Goal: Task Accomplishment & Management: Complete application form

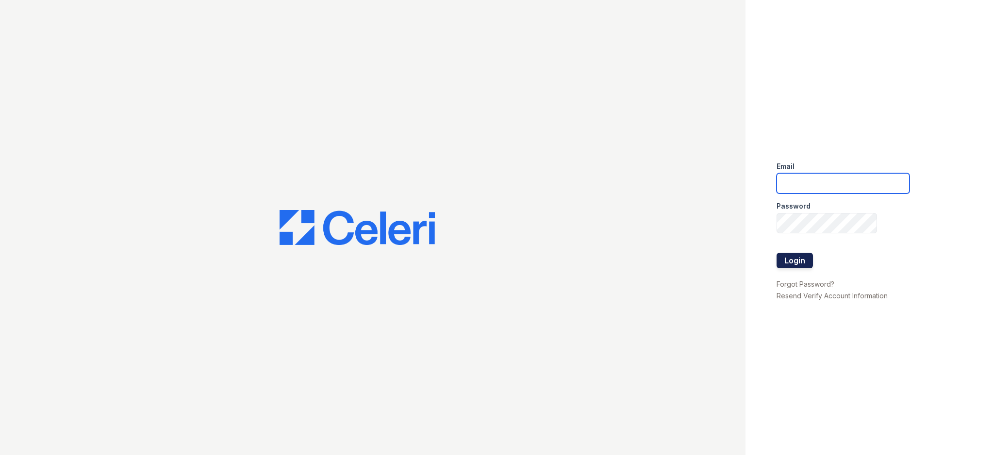
type input "[EMAIL_ADDRESS][DOMAIN_NAME]"
click at [801, 259] on button "Login" at bounding box center [795, 261] width 36 height 16
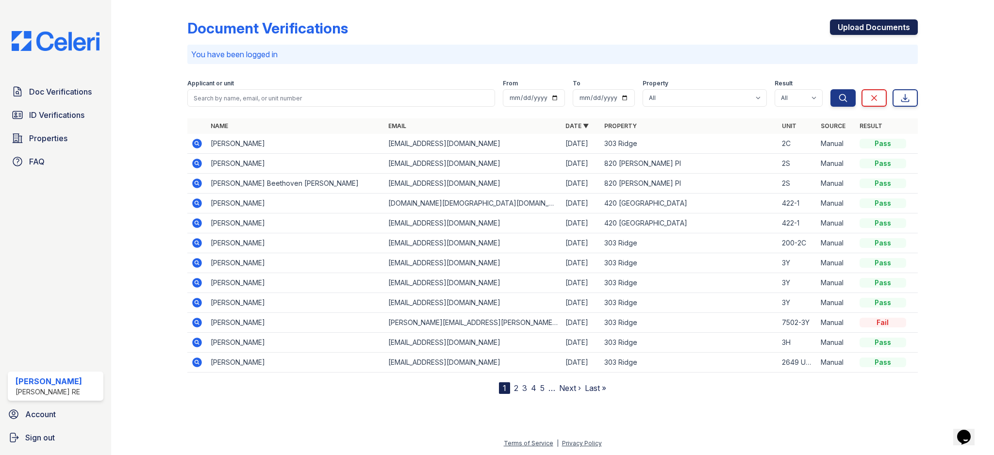
click at [888, 27] on link "Upload Documents" at bounding box center [874, 27] width 88 height 16
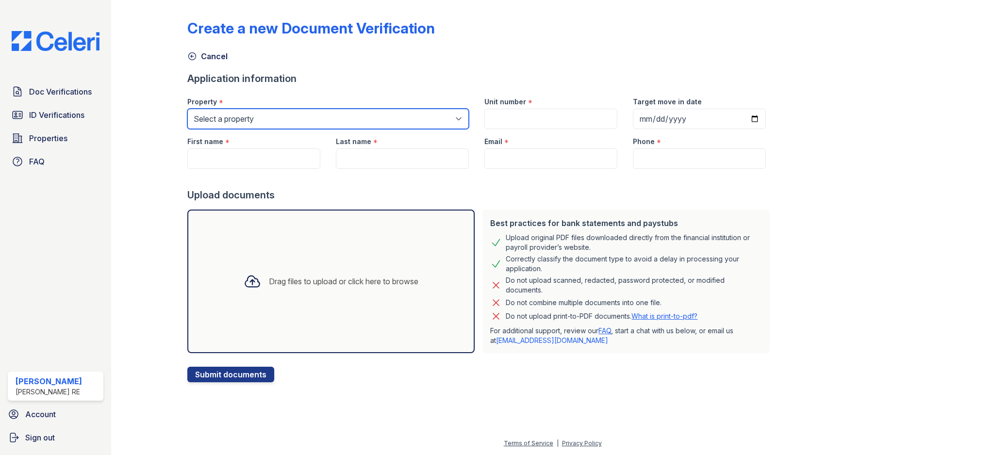
click at [348, 114] on select "Select a property 303 Ridge 309 Sherman Ave 316 Sherman Ave 420 Elmwood 801 Cas…" at bounding box center [328, 119] width 282 height 20
select select "3100"
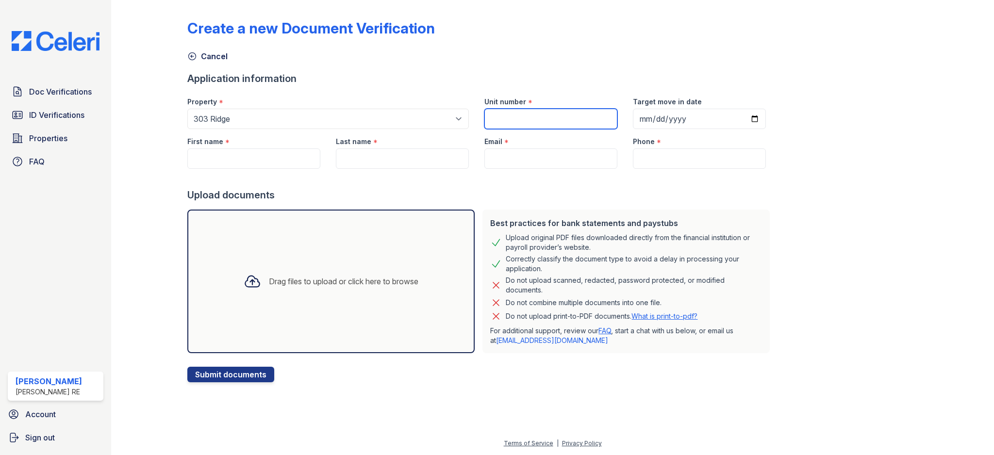
click at [504, 119] on input "Unit number" at bounding box center [550, 119] width 133 height 20
click at [776, 150] on div "Create a new Document Verification Cancel Application information Property * Se…" at bounding box center [552, 193] width 730 height 379
click at [516, 118] on input "Unit number" at bounding box center [550, 119] width 133 height 20
type input "2"
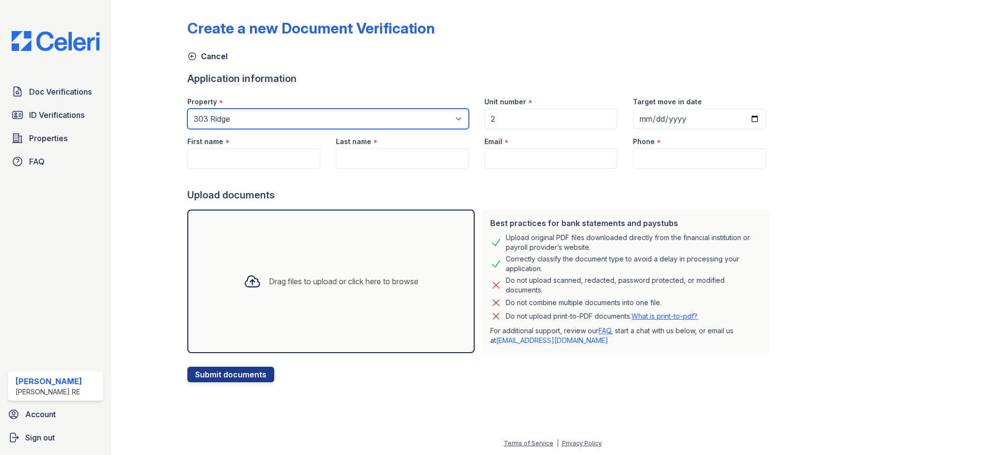
click at [331, 123] on select "Select a property 303 Ridge 309 Sherman Ave 316 Sherman Ave 420 Elmwood 801 Cas…" at bounding box center [328, 119] width 282 height 20
click at [328, 120] on select "Select a property 303 Ridge 309 Sherman Ave 316 Sherman Ave 420 Elmwood 801 Cas…" at bounding box center [328, 119] width 282 height 20
select select "3101"
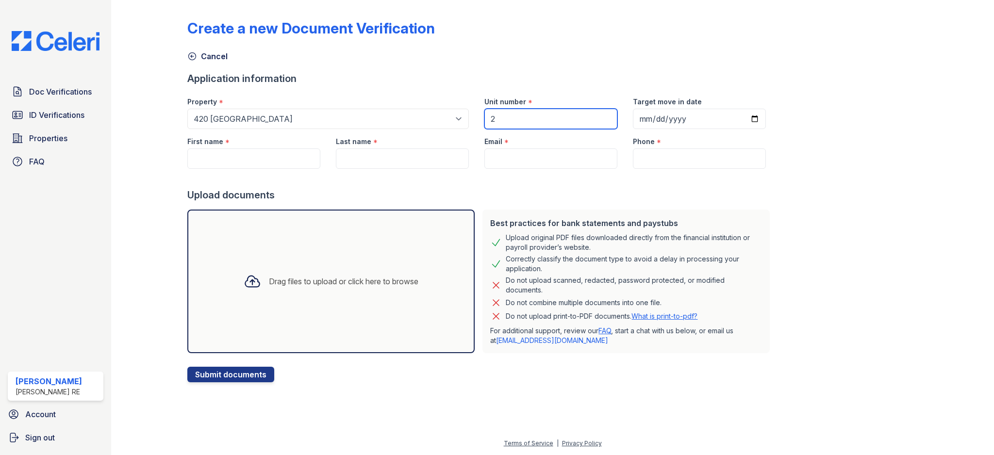
drag, startPoint x: 534, startPoint y: 122, endPoint x: 458, endPoint y: 118, distance: 76.8
click at [468, 119] on div "Property * Select a property 303 Ridge 309 Sherman Ave 316 Sherman Ave 420 Elmw…" at bounding box center [477, 109] width 594 height 40
click at [420, 186] on div at bounding box center [480, 178] width 586 height 19
click at [261, 164] on input "First name" at bounding box center [253, 159] width 133 height 20
click at [278, 158] on input "First name" at bounding box center [253, 159] width 133 height 20
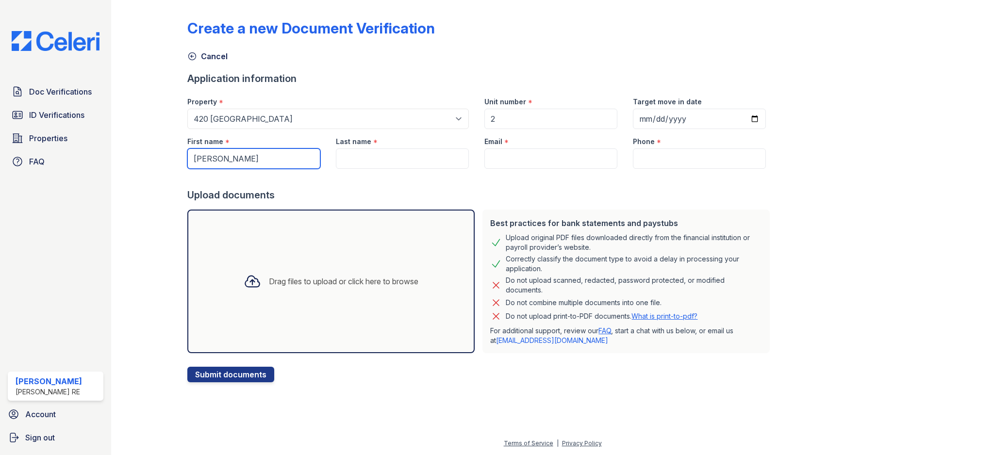
type input "Derrick"
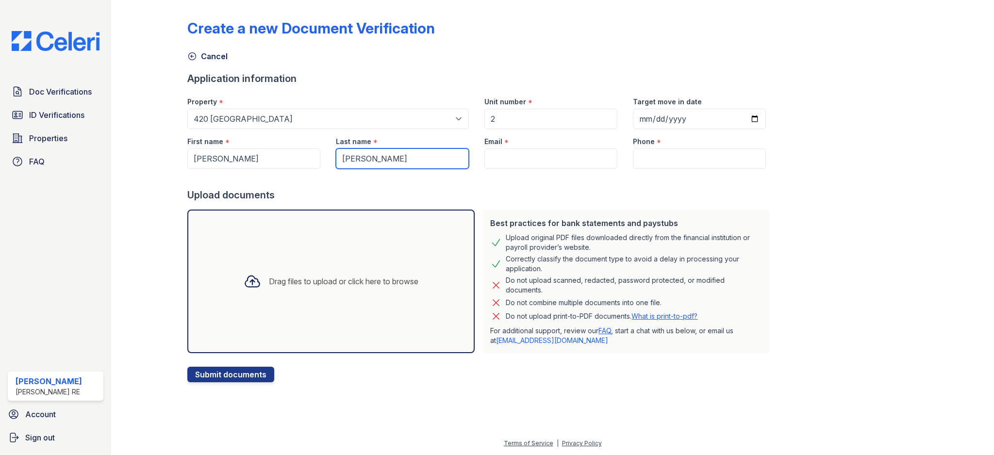
type input "Woodard"
click at [461, 185] on div at bounding box center [480, 178] width 586 height 19
